Goal: Transaction & Acquisition: Purchase product/service

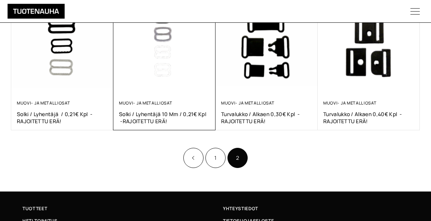
scroll to position [174, 0]
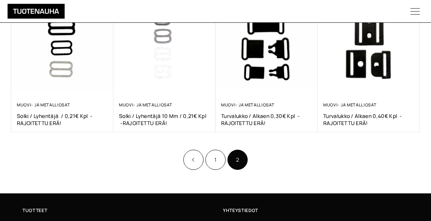
click at [193, 158] on icon "Product Pagination" at bounding box center [193, 160] width 4 height 4
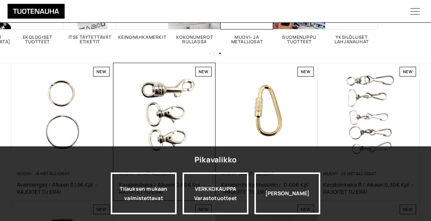
scroll to position [116, 0]
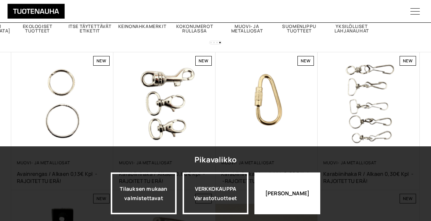
click at [274, 200] on div "Jatka katselua" at bounding box center [287, 194] width 66 height 42
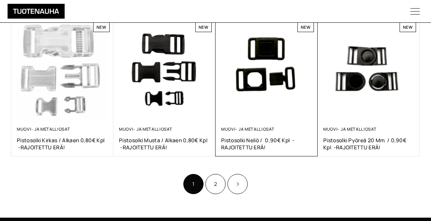
scroll to position [432, 0]
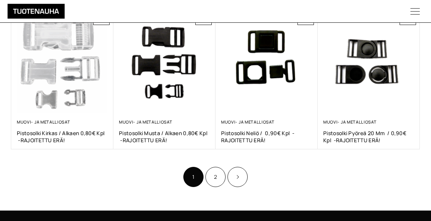
click at [237, 176] on icon "Product Pagination" at bounding box center [238, 177] width 4 height 4
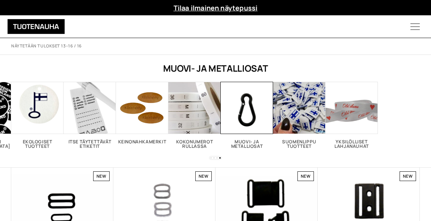
click at [237, 177] on img at bounding box center [266, 219] width 102 height 102
